Goal: Find specific page/section: Find specific page/section

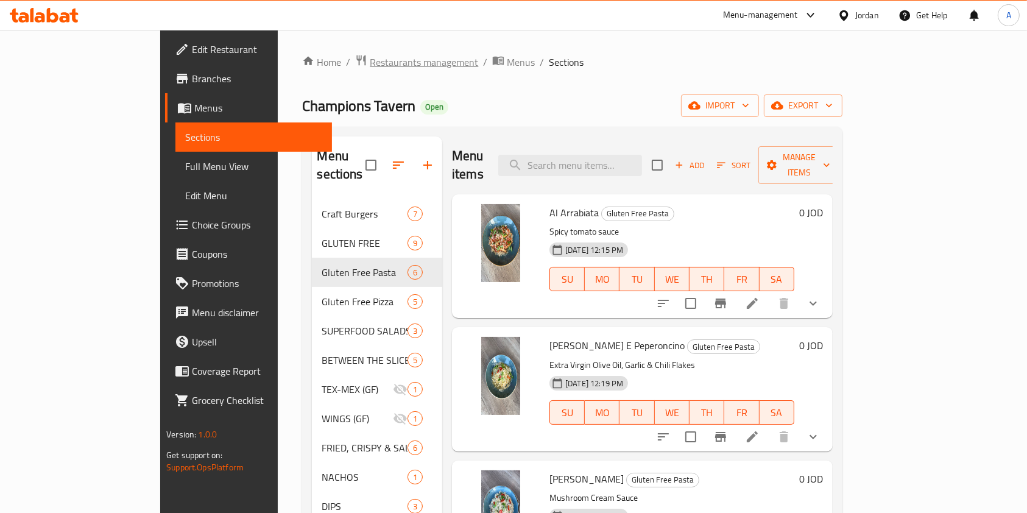
click at [370, 63] on span "Restaurants management" at bounding box center [424, 62] width 108 height 15
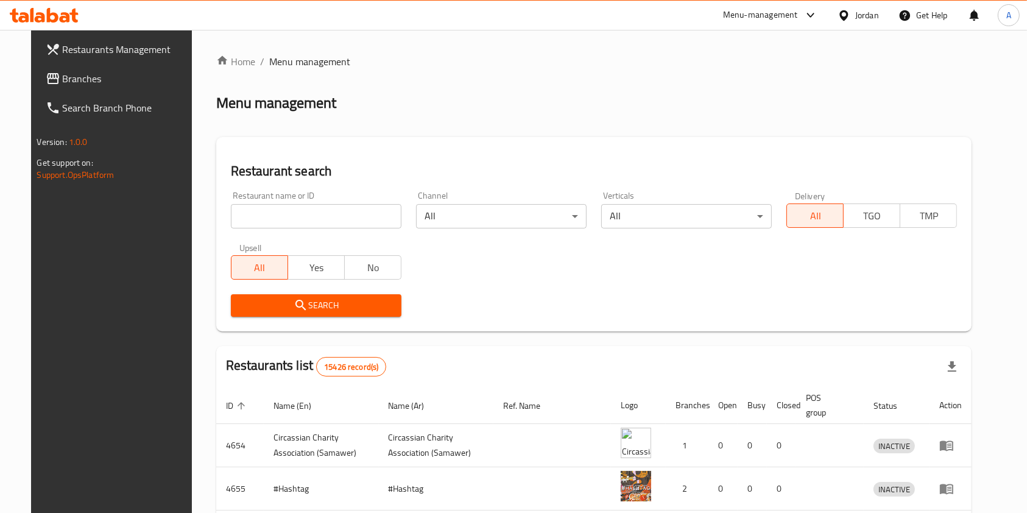
click at [316, 215] on input "search" at bounding box center [316, 216] width 171 height 24
click button "Search" at bounding box center [316, 305] width 171 height 23
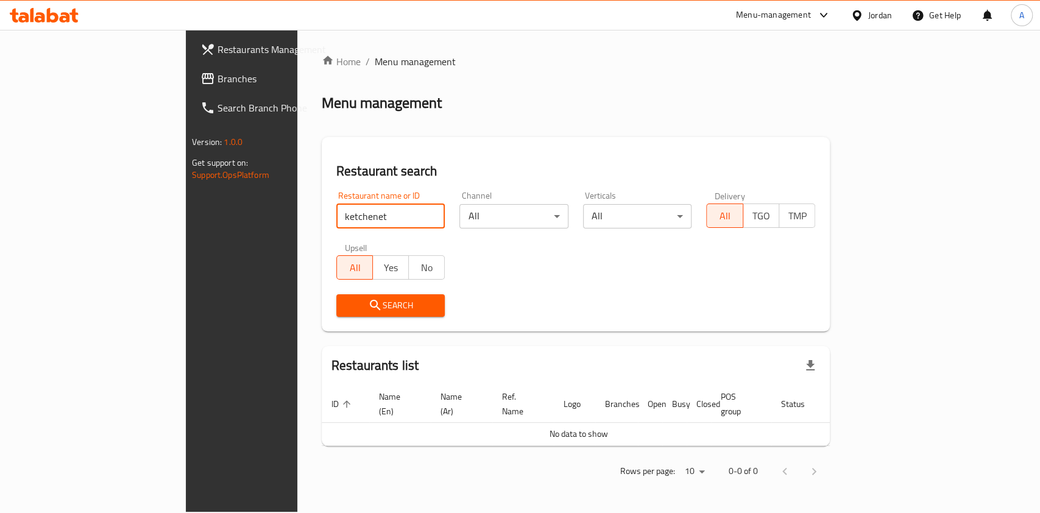
click button "Search" at bounding box center [390, 305] width 109 height 23
click at [336, 221] on input "ketchenet" at bounding box center [390, 216] width 109 height 24
type input "Kitchenette"
click button "Search" at bounding box center [390, 305] width 109 height 23
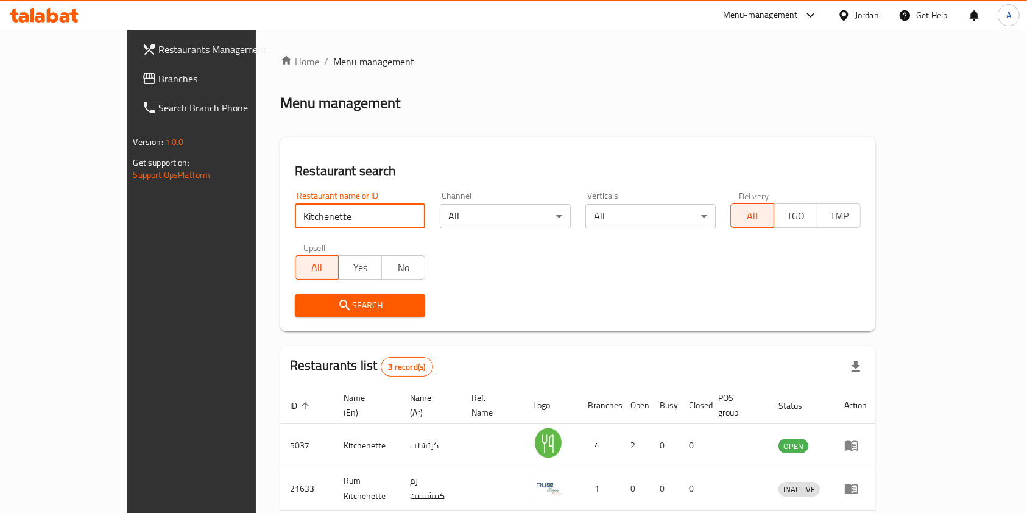
scroll to position [91, 0]
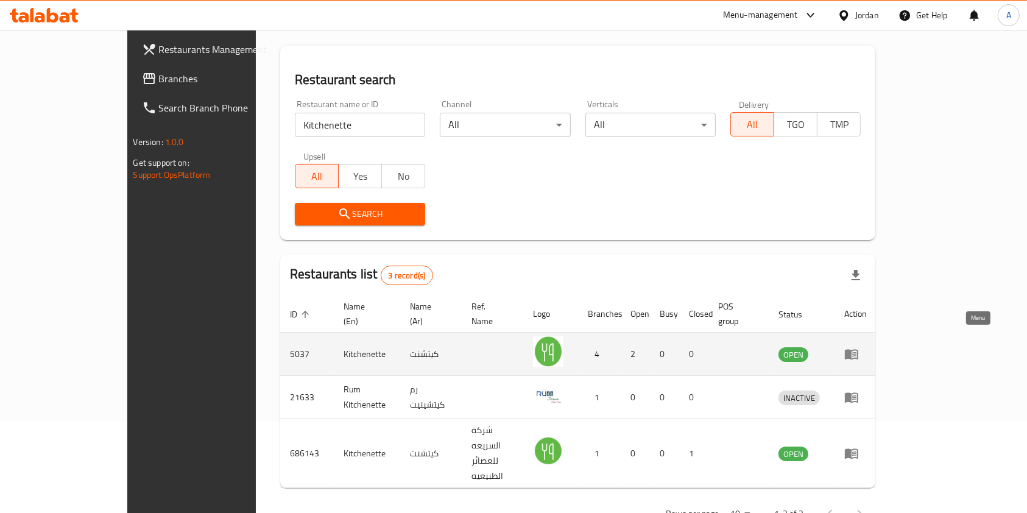
click at [857, 352] on icon "enhanced table" at bounding box center [854, 354] width 4 height 5
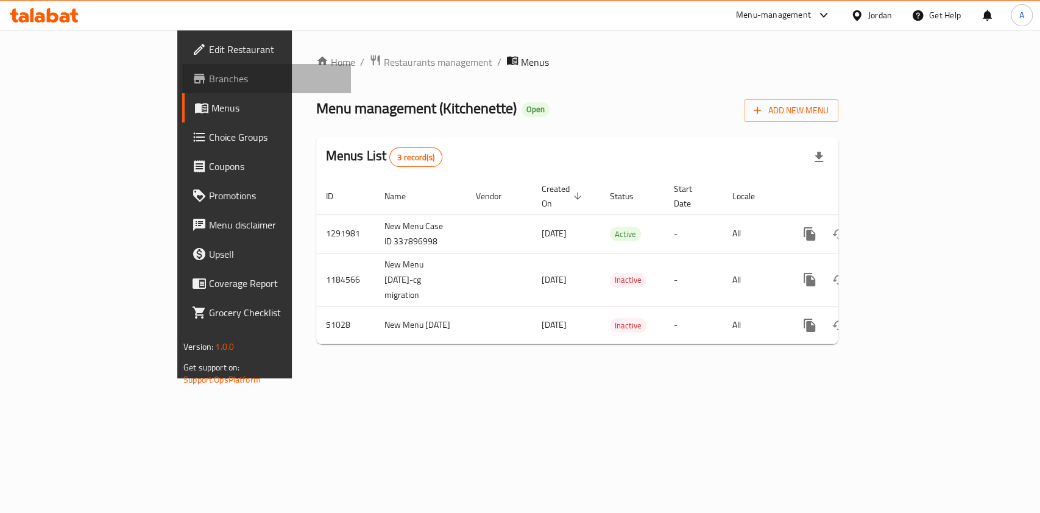
click at [209, 76] on span "Branches" at bounding box center [275, 78] width 132 height 15
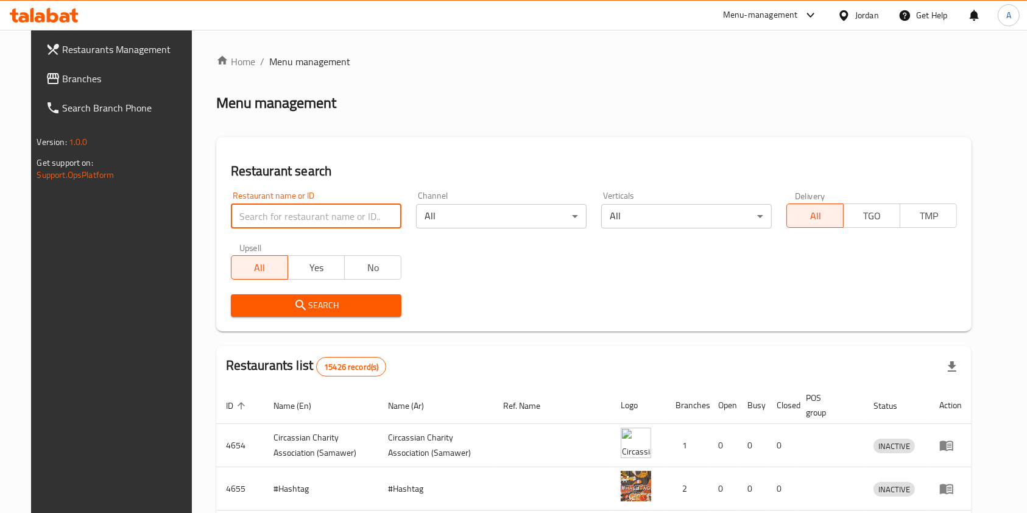
click at [272, 219] on input "search" at bounding box center [316, 216] width 171 height 24
type input "food mahsh"
click button "Search" at bounding box center [316, 305] width 171 height 23
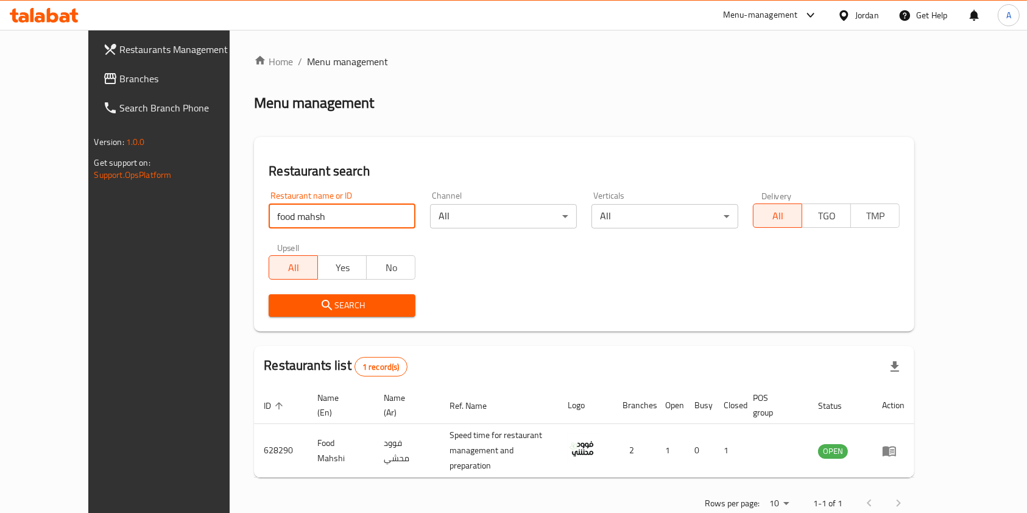
scroll to position [6, 0]
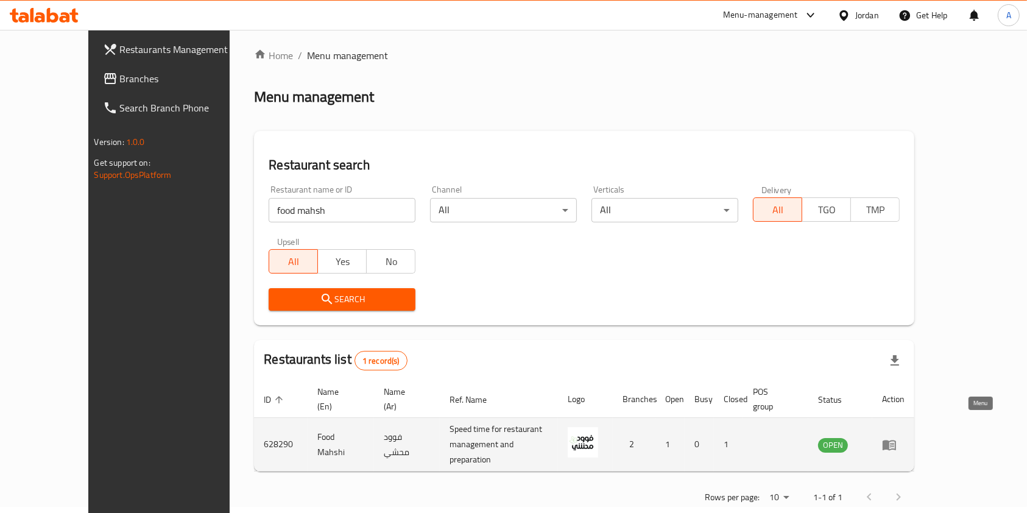
click at [896, 440] on icon "enhanced table" at bounding box center [889, 445] width 13 height 10
